Goal: Task Accomplishment & Management: Manage account settings

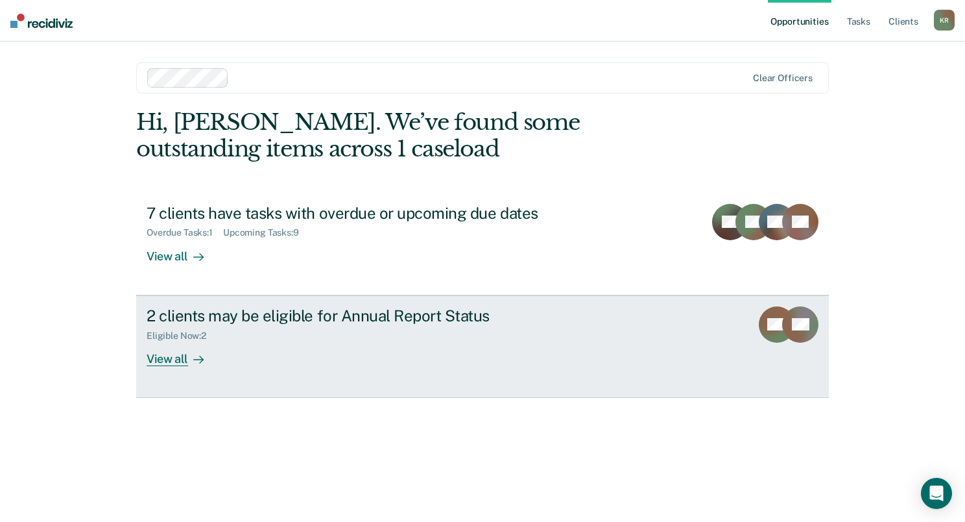
click at [277, 311] on div "2 clients may be eligible for Annual Report Status" at bounding box center [374, 315] width 455 height 19
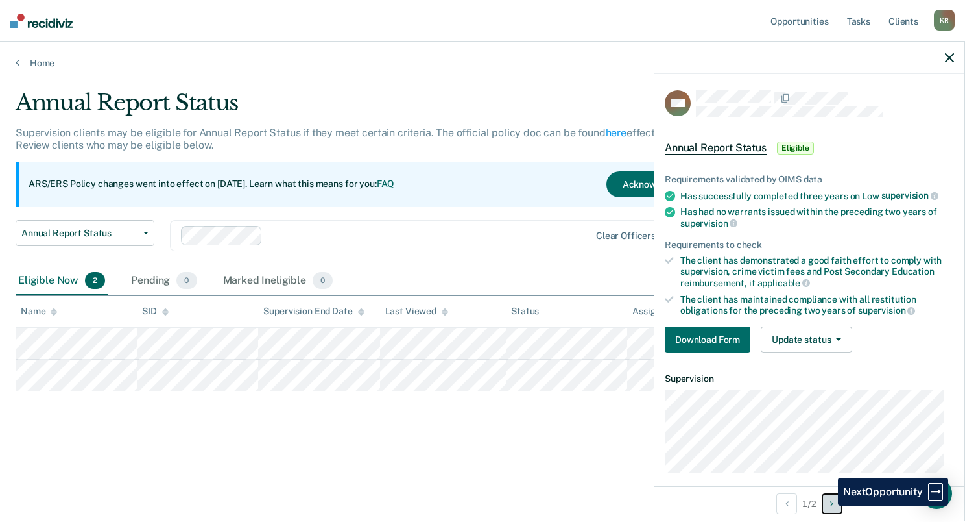
click at [828, 505] on button "Next Opportunity" at bounding box center [832, 503] width 21 height 21
click at [945, 57] on icon "button" at bounding box center [949, 57] width 9 height 9
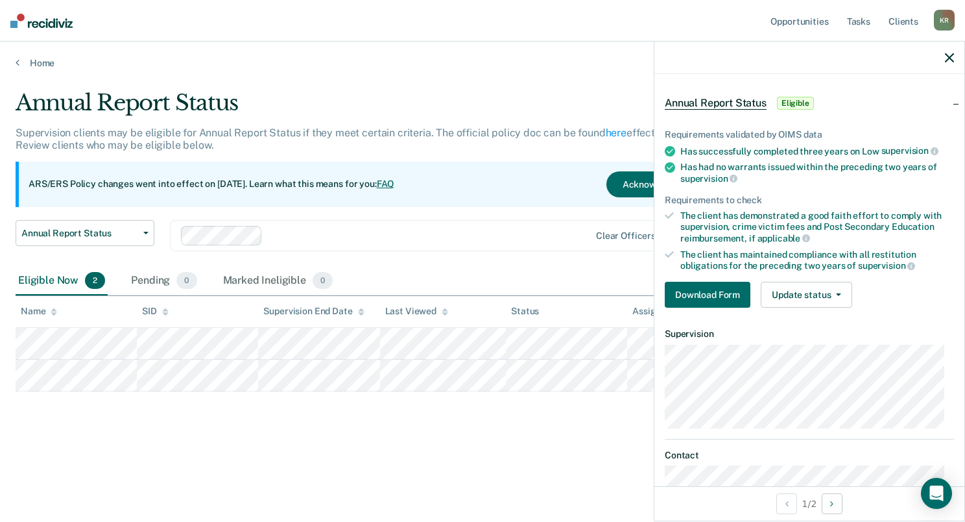
scroll to position [100, 0]
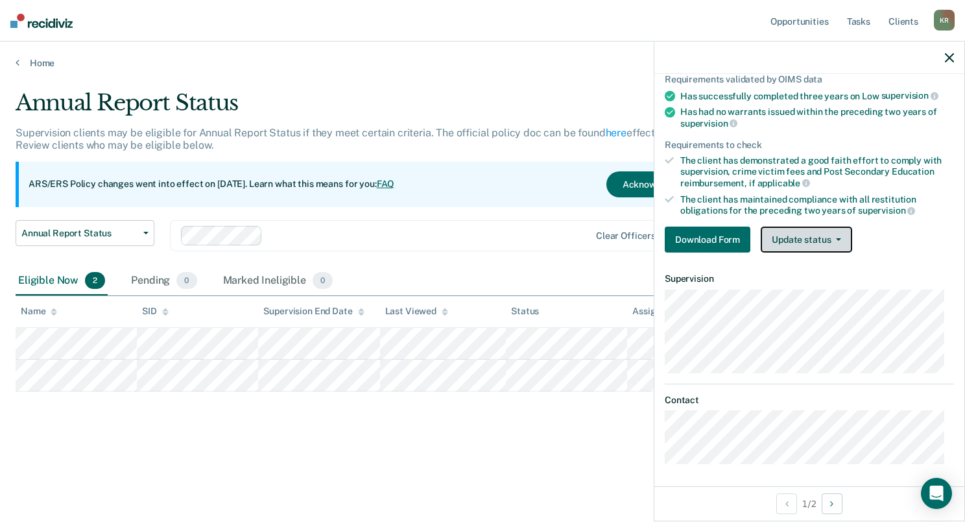
click at [836, 237] on button "Update status" at bounding box center [806, 239] width 91 height 26
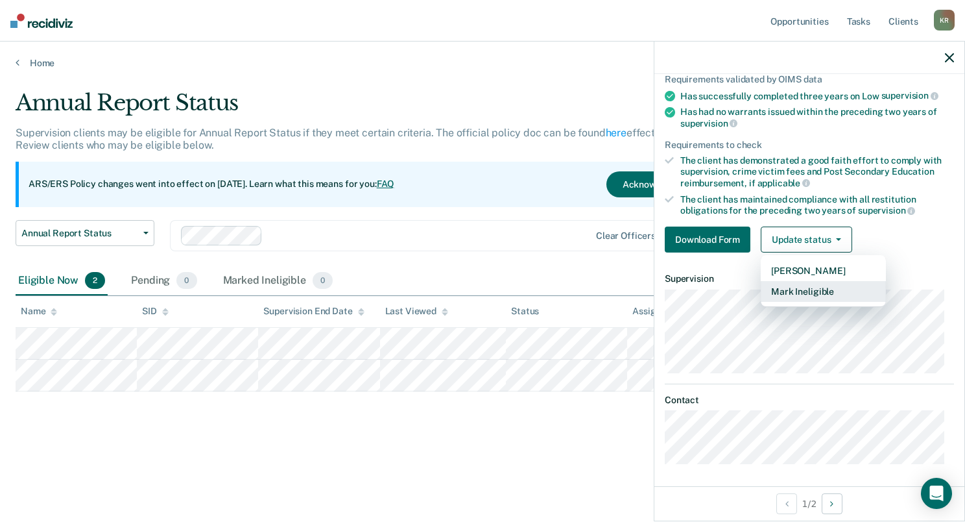
click at [830, 291] on button "Mark Ineligible" at bounding box center [823, 291] width 125 height 21
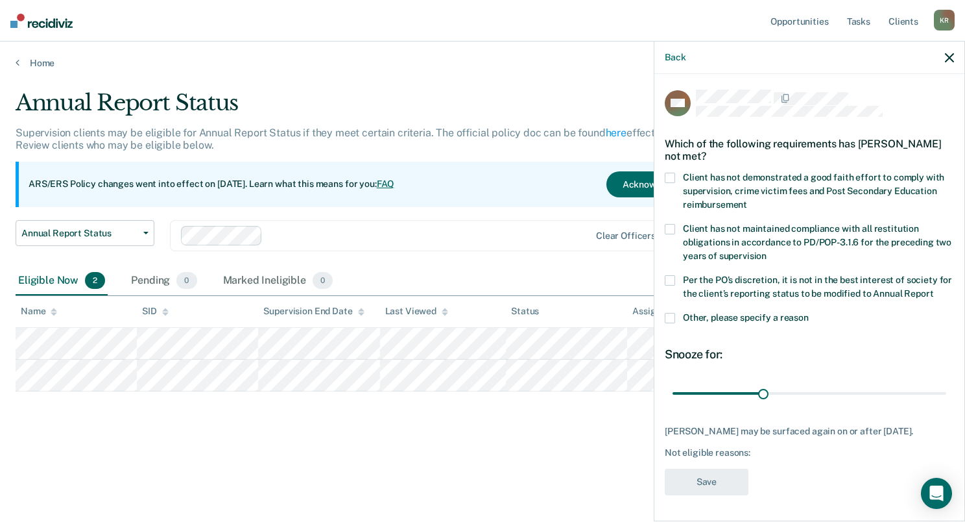
scroll to position [12, 0]
click at [667, 173] on span at bounding box center [670, 178] width 10 height 10
click at [747, 200] on input "Client has not demonstrated a good faith effort to comply with supervision, cri…" at bounding box center [747, 200] width 0 height 0
click at [703, 485] on button "Save" at bounding box center [707, 481] width 84 height 27
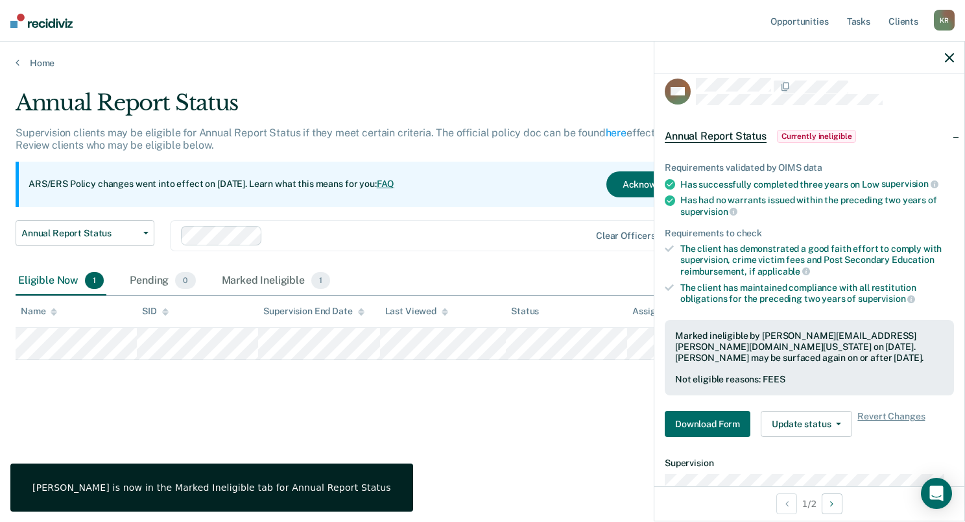
click at [594, 431] on div "Annual Report Status Supervision clients may be eligible for Annual Report Stat…" at bounding box center [483, 278] width 934 height 376
click at [948, 51] on div at bounding box center [810, 58] width 310 height 32
click at [944, 59] on div at bounding box center [810, 58] width 310 height 32
click at [947, 59] on icon "button" at bounding box center [949, 57] width 9 height 9
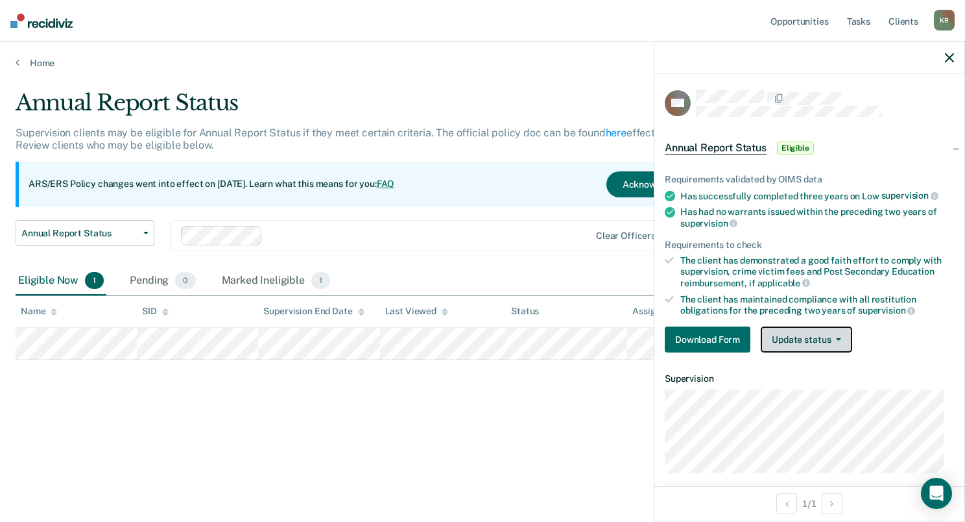
click at [823, 337] on button "Update status" at bounding box center [806, 339] width 91 height 26
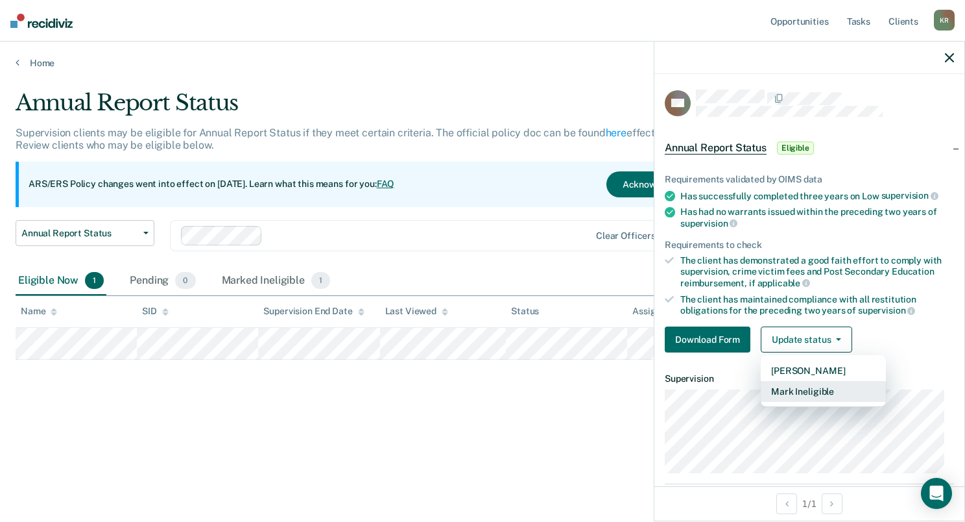
click at [809, 385] on button "Mark Ineligible" at bounding box center [823, 391] width 125 height 21
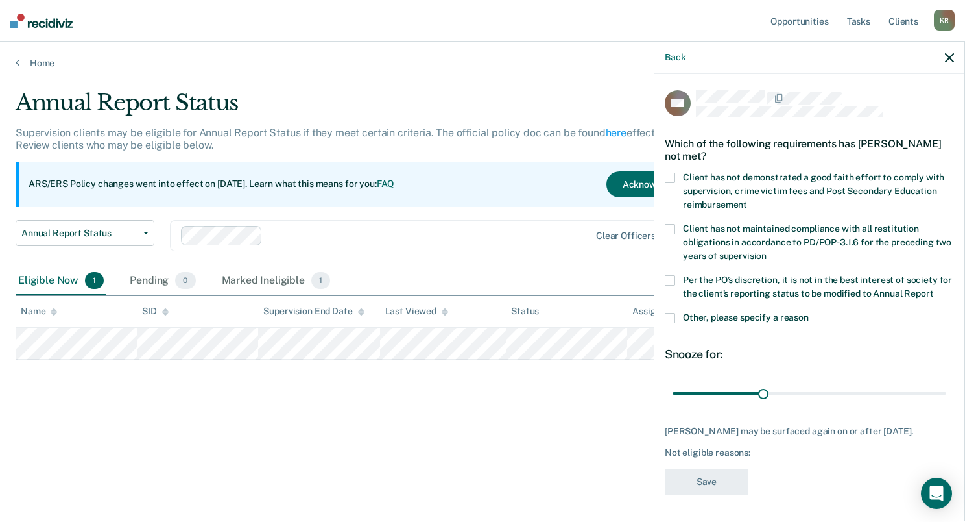
click at [676, 326] on label "Other, please specify a reason" at bounding box center [809, 320] width 289 height 14
click at [809, 313] on input "Other, please specify a reason" at bounding box center [809, 313] width 0 height 0
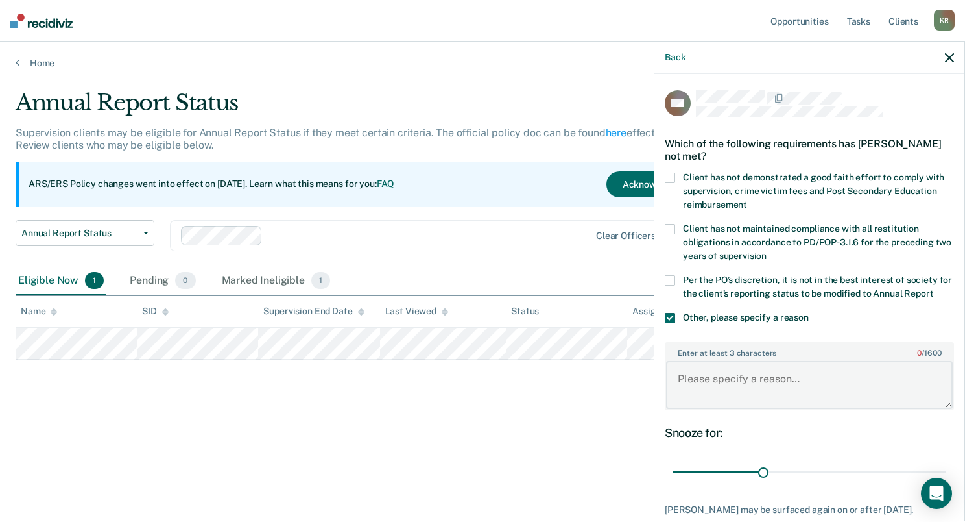
click at [712, 388] on textarea "Enter at least 3 characters 0 / 1600" at bounding box center [809, 385] width 287 height 48
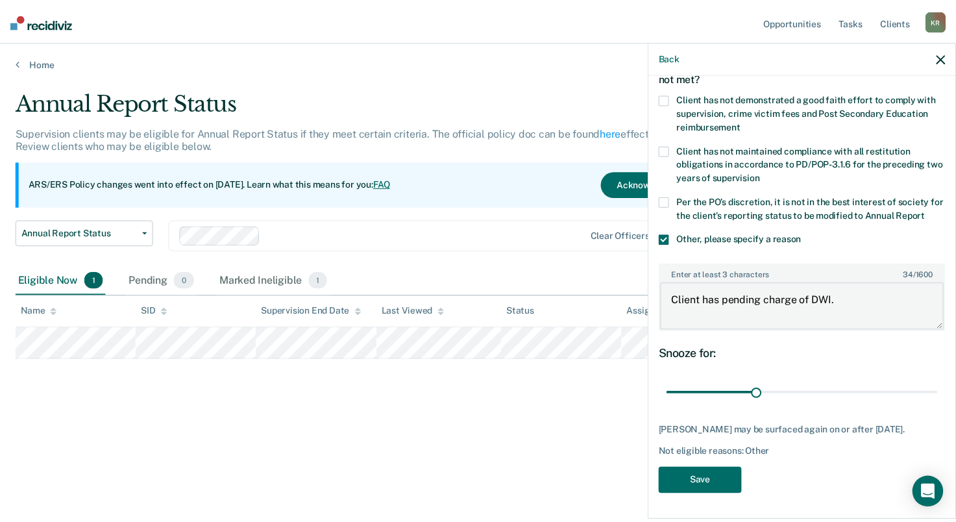
scroll to position [89, 0]
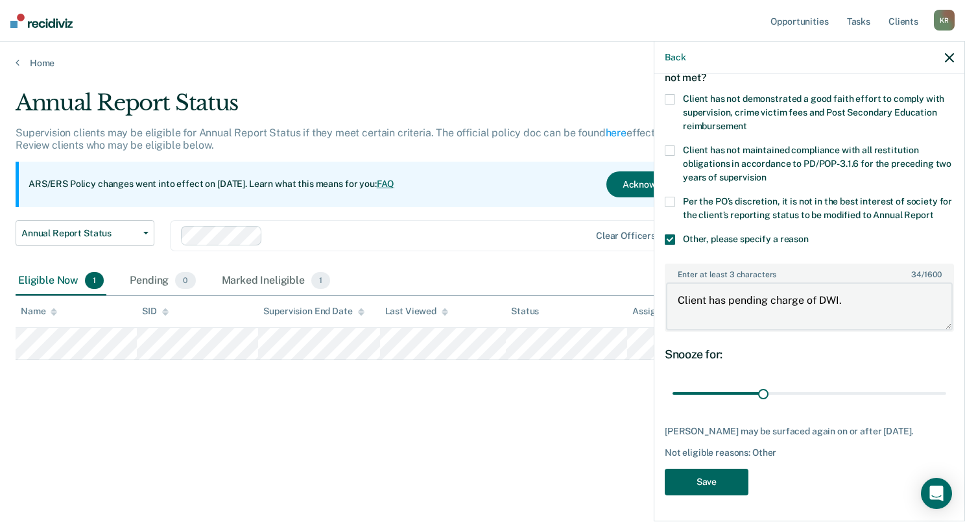
type textarea "Client has pending charge of DWI."
click at [719, 483] on button "Save" at bounding box center [707, 481] width 84 height 27
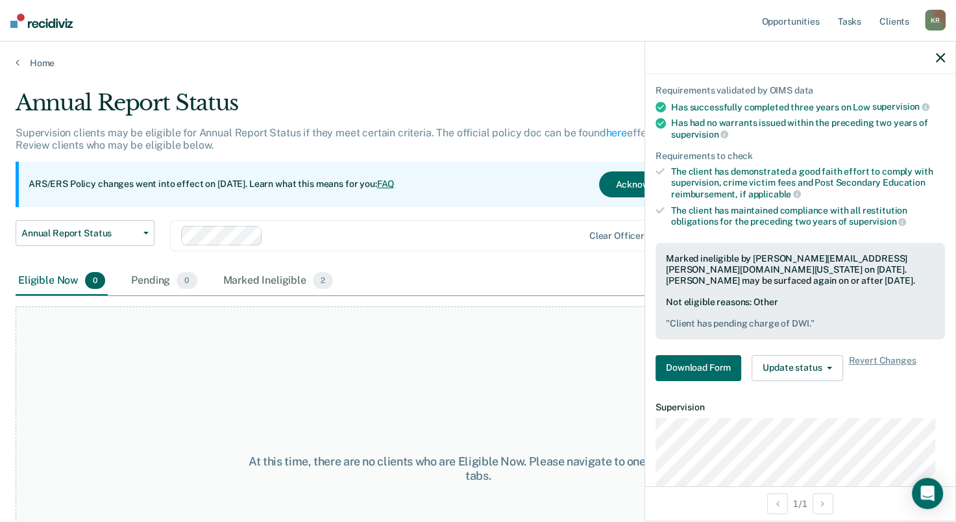
click at [462, 407] on div "At this time, there are no clients who are Eligible Now. Please navigate to one…" at bounding box center [478, 468] width 924 height 324
click at [220, 309] on div "At this time, there are no clients who are Eligible Now. Please navigate to one…" at bounding box center [478, 468] width 924 height 324
click at [929, 58] on div at bounding box center [800, 58] width 310 height 32
click at [932, 57] on div at bounding box center [800, 58] width 310 height 32
click at [943, 64] on div at bounding box center [800, 58] width 310 height 32
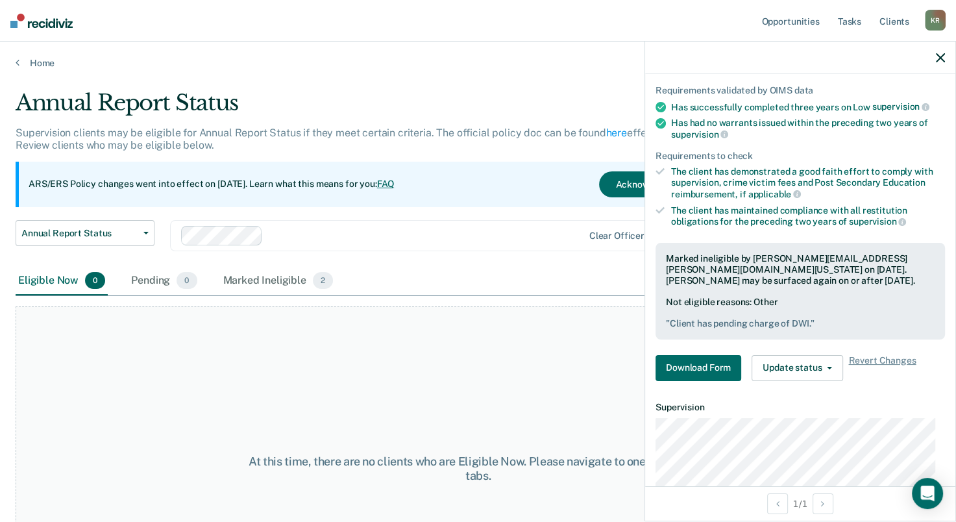
click at [934, 57] on div at bounding box center [800, 58] width 310 height 32
click at [942, 58] on icon "button" at bounding box center [939, 57] width 9 height 9
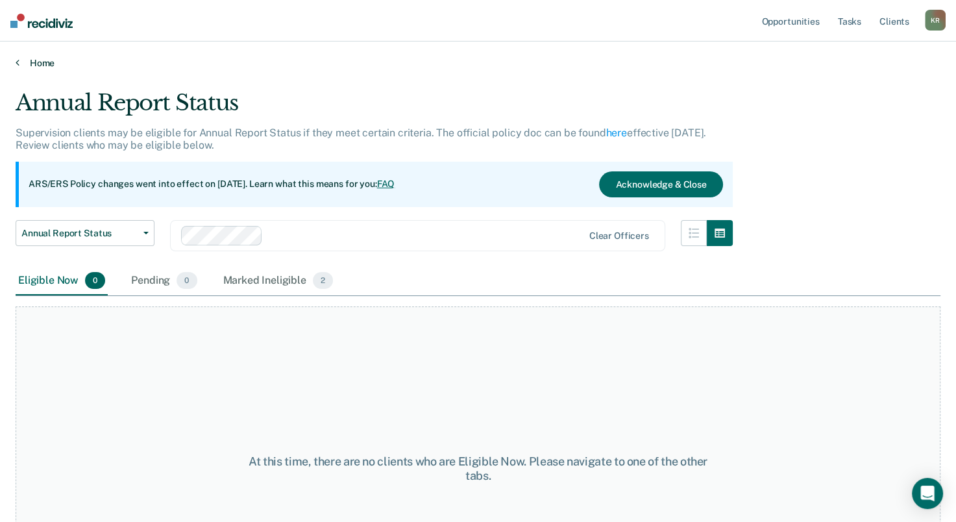
click at [42, 65] on link "Home" at bounding box center [478, 63] width 924 height 12
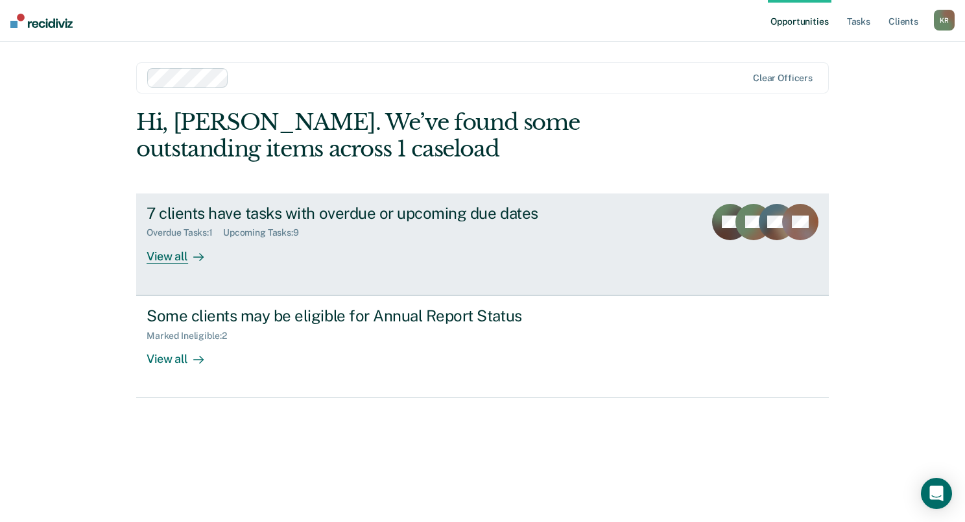
click at [193, 254] on icon at bounding box center [198, 257] width 10 height 10
